Goal: Find contact information: Find contact information

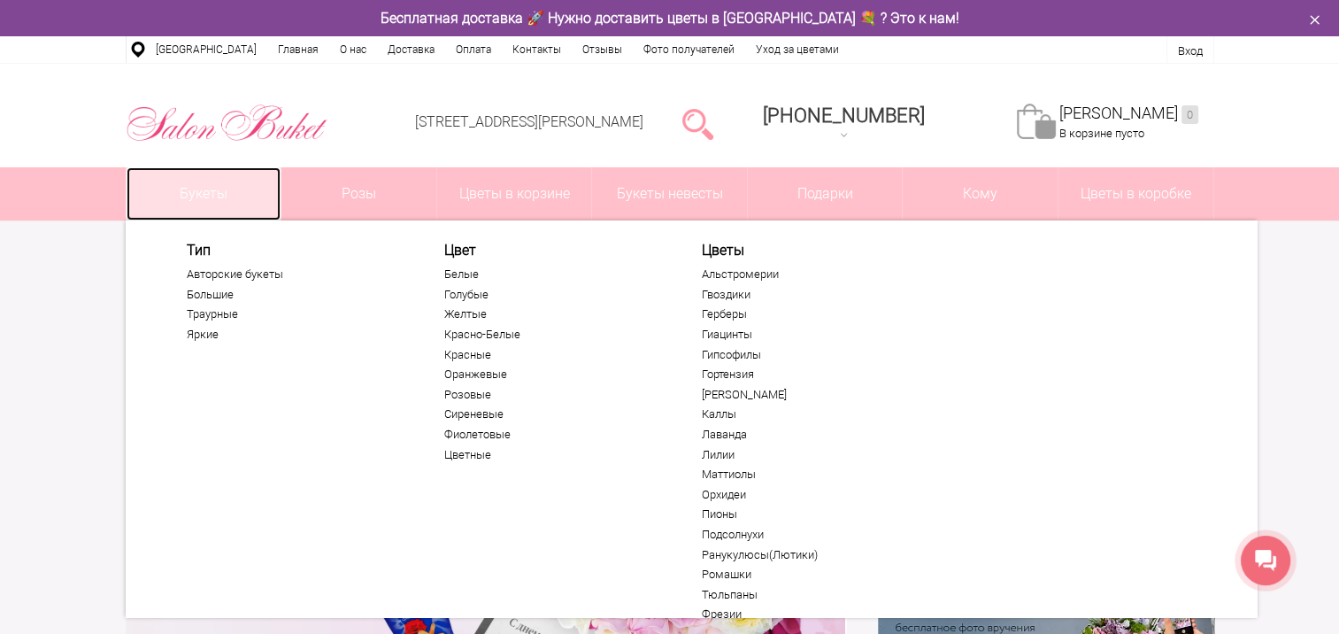
click at [197, 185] on link "Букеты" at bounding box center [204, 193] width 155 height 53
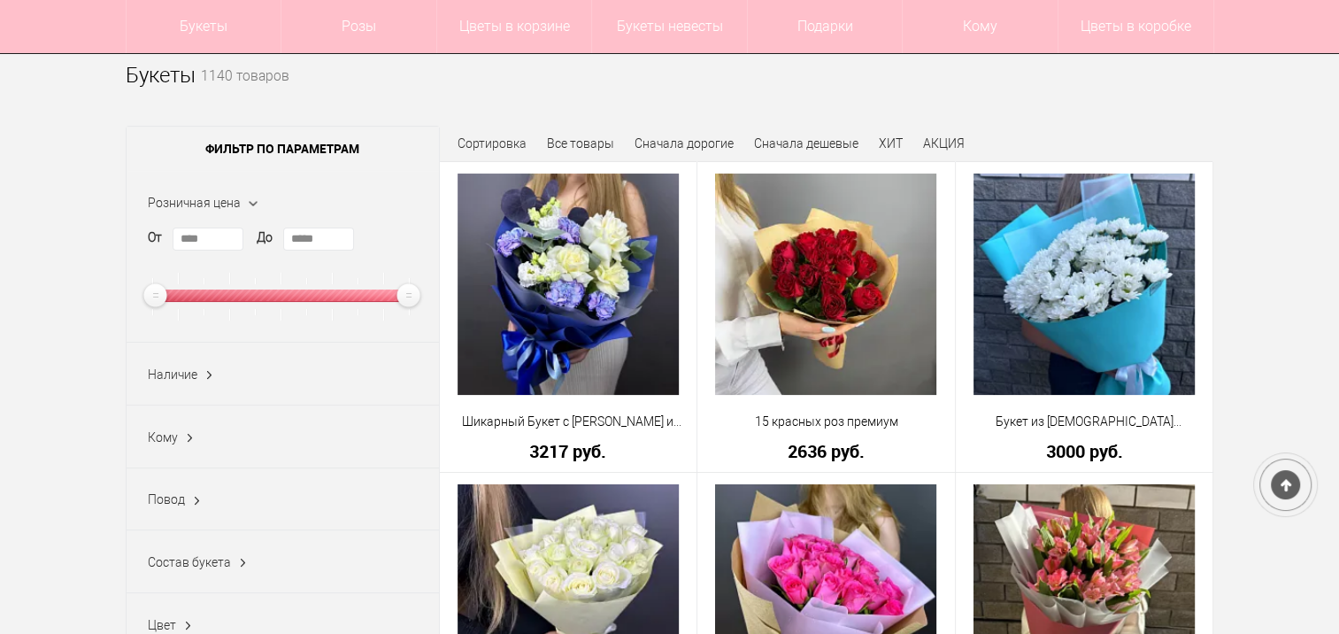
scroll to position [89, 0]
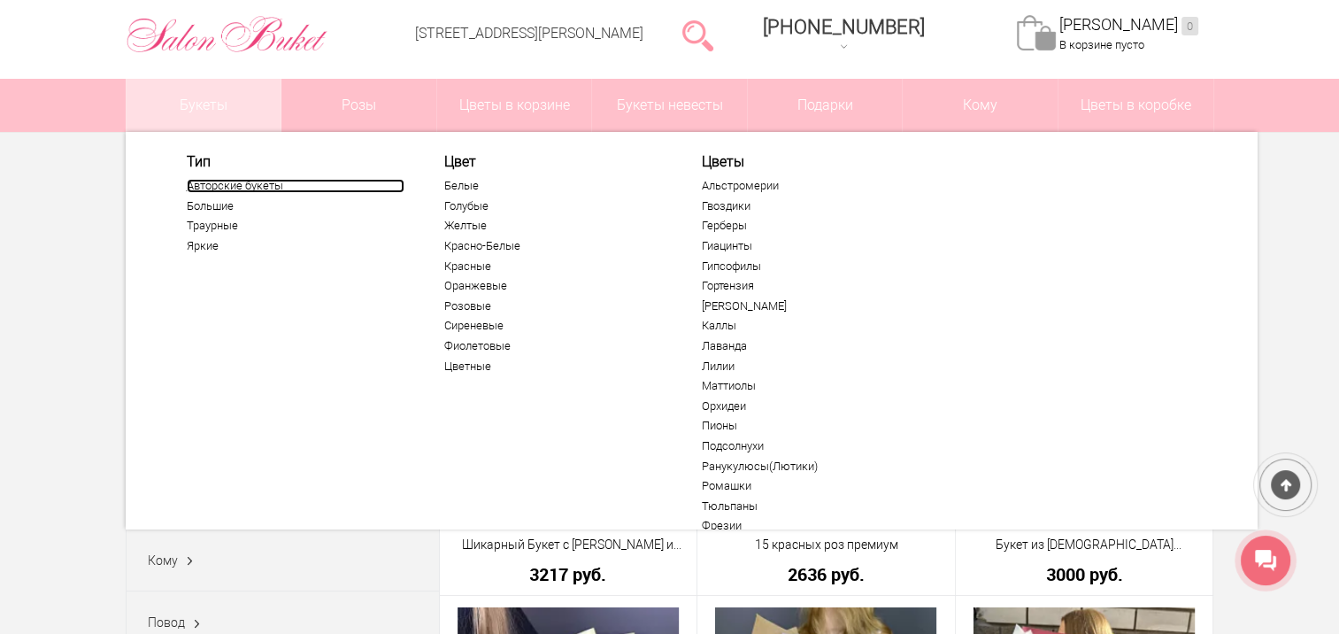
click at [205, 188] on link "Авторские букеты" at bounding box center [296, 186] width 218 height 14
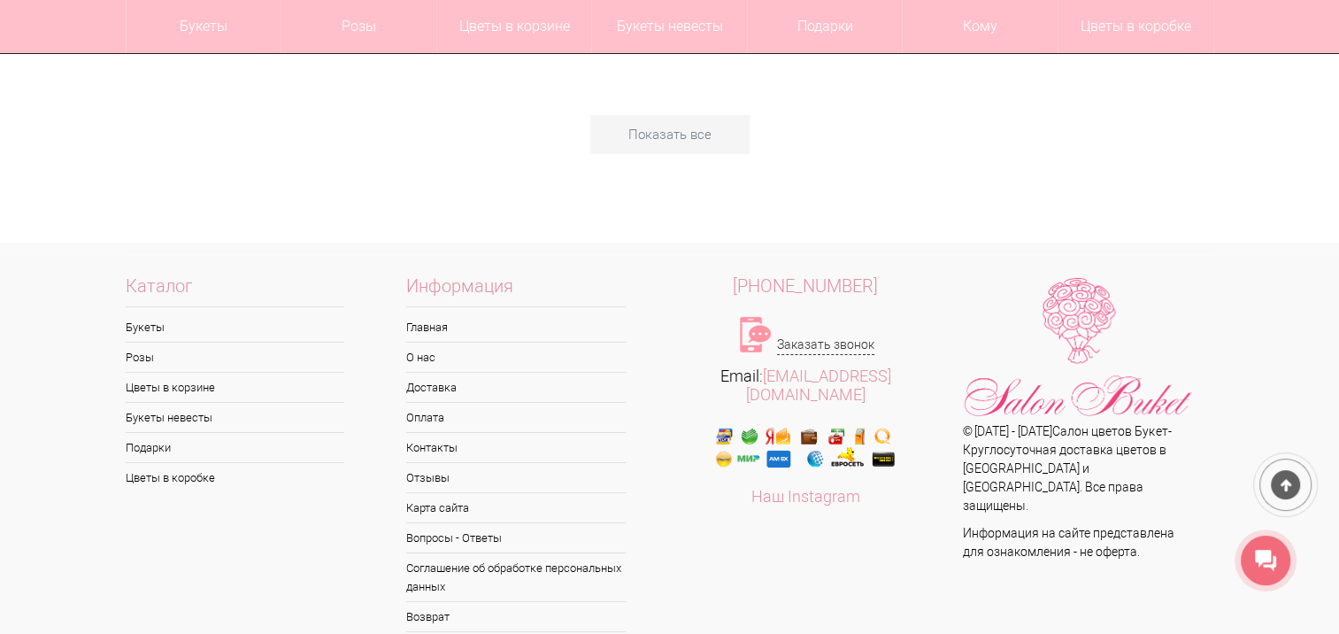
scroll to position [5842, 0]
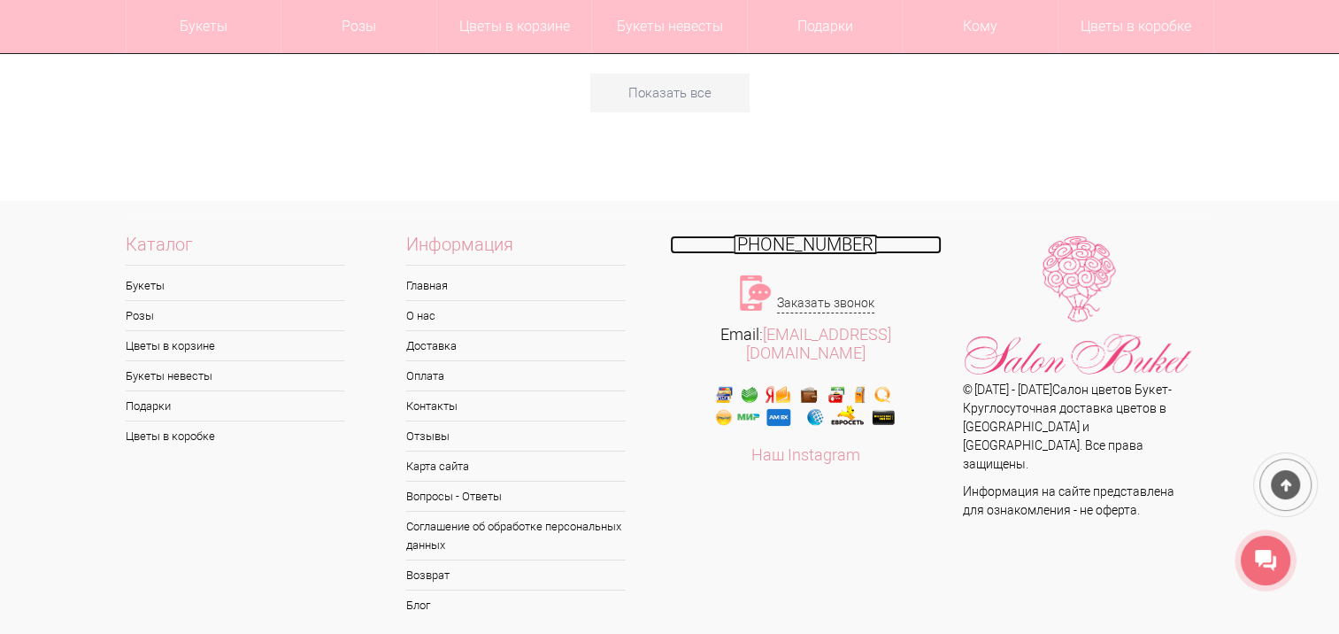
click at [789, 242] on span "[PHONE_NUMBER]" at bounding box center [805, 244] width 145 height 21
